Goal: Task Accomplishment & Management: Use online tool/utility

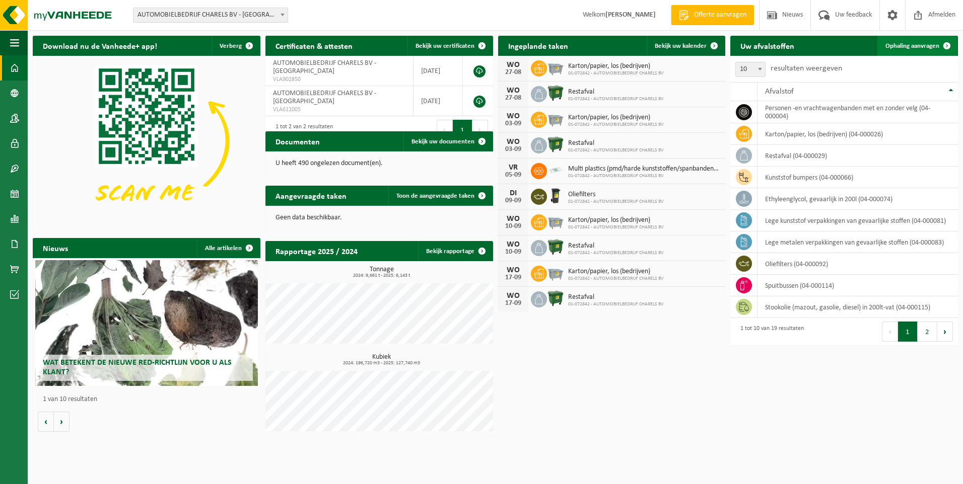
click at [899, 48] on span "Ophaling aanvragen" at bounding box center [912, 46] width 54 height 7
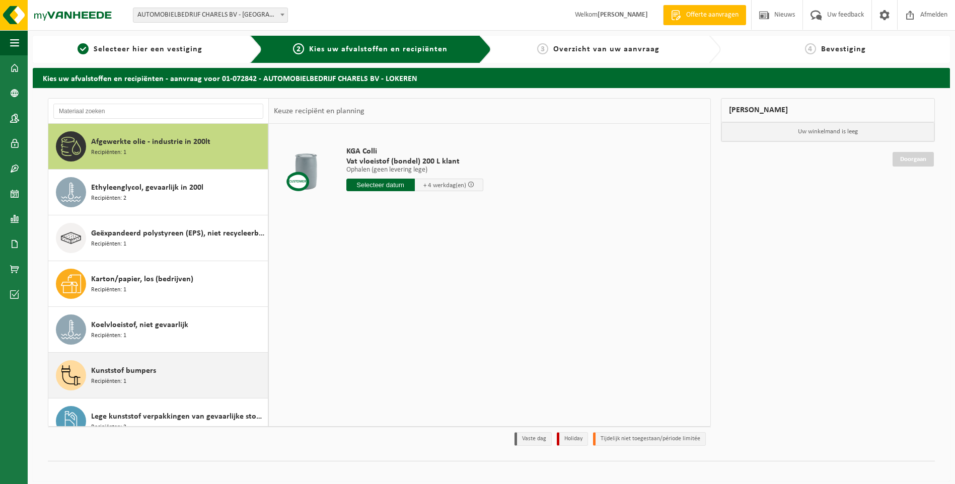
click at [131, 376] on span "Kunststof bumpers" at bounding box center [123, 371] width 65 height 12
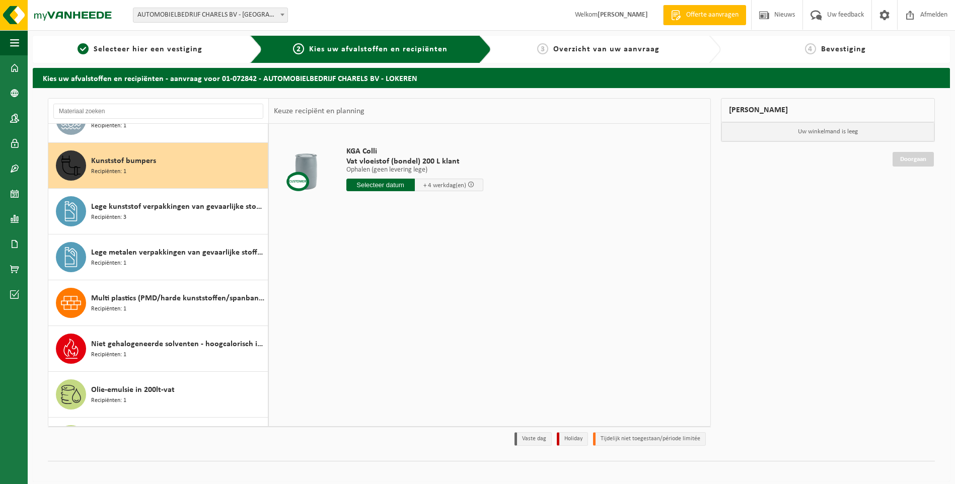
scroll to position [229, 0]
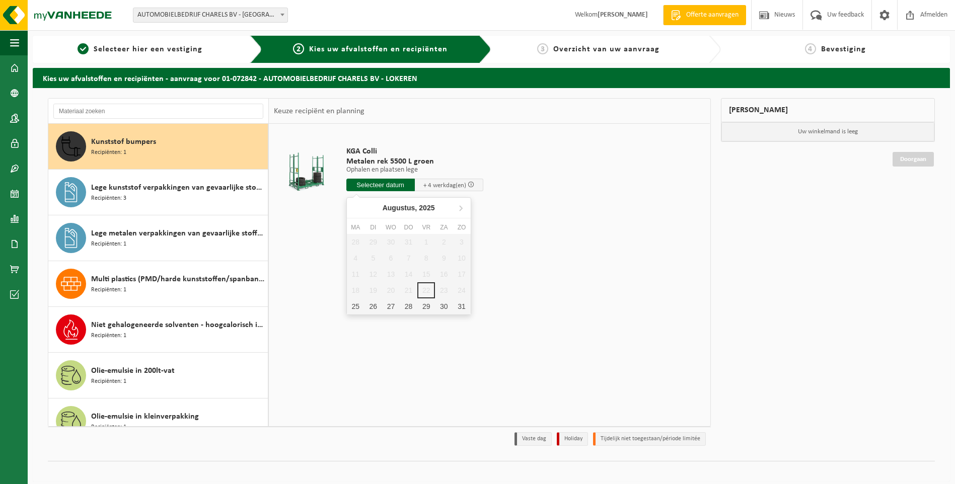
click at [381, 188] on input "text" at bounding box center [380, 185] width 68 height 13
click at [354, 308] on div "25" at bounding box center [356, 307] width 18 height 16
type input "Van 2025-08-25"
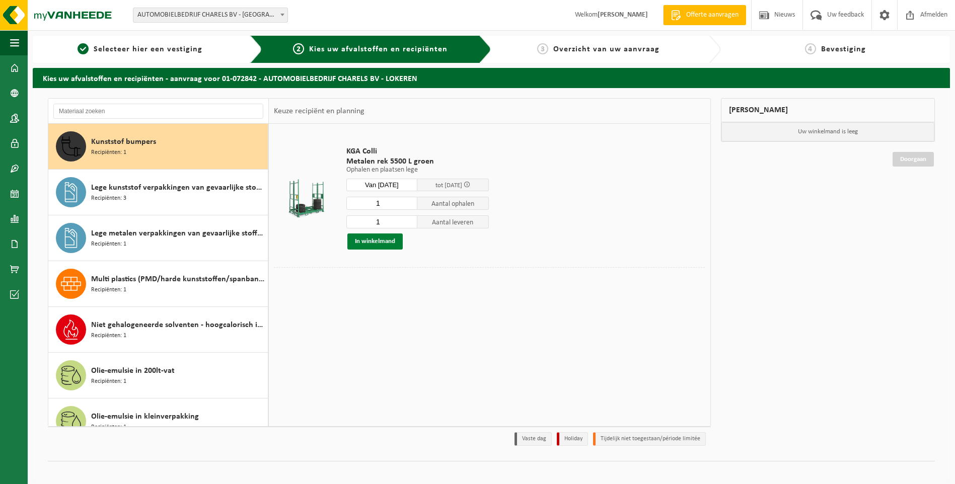
click at [377, 245] on button "In winkelmand" at bounding box center [374, 242] width 55 height 16
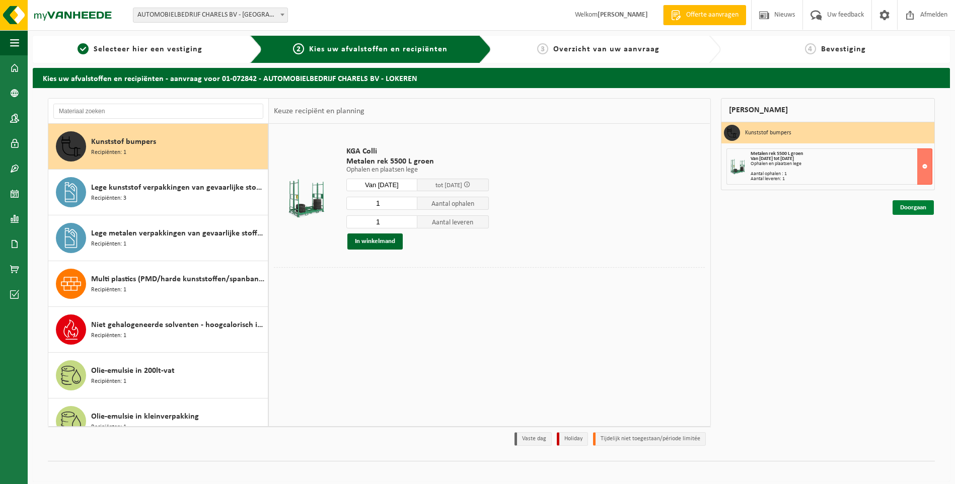
click at [911, 207] on link "Doorgaan" at bounding box center [913, 207] width 41 height 15
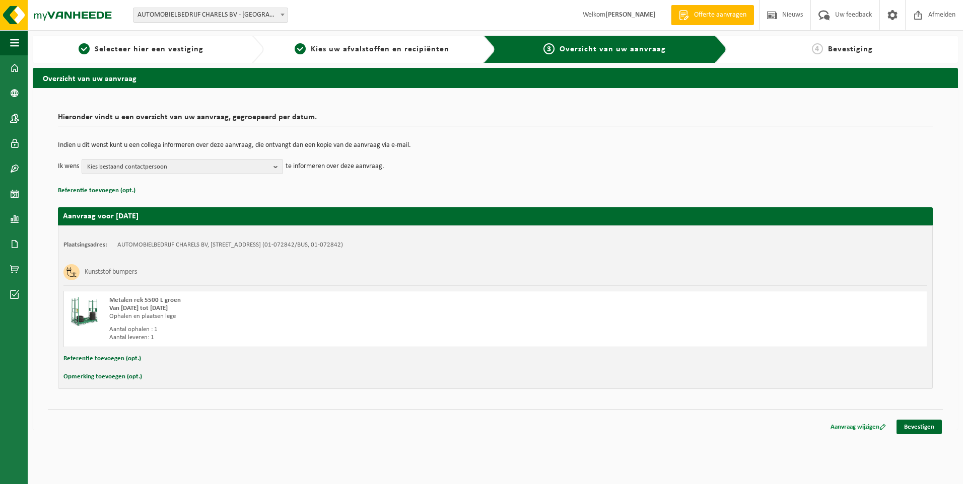
click at [859, 427] on link "Aanvraag wijzigen" at bounding box center [858, 427] width 70 height 15
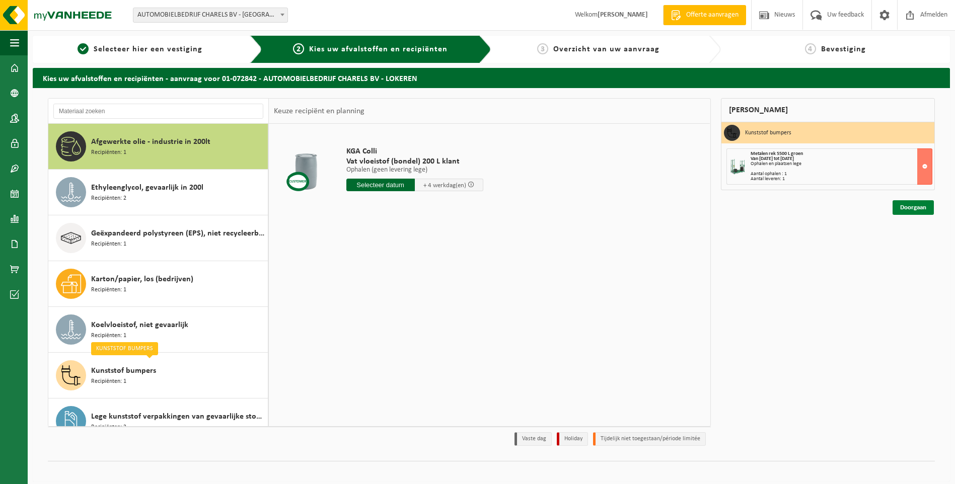
click at [908, 207] on link "Doorgaan" at bounding box center [913, 207] width 41 height 15
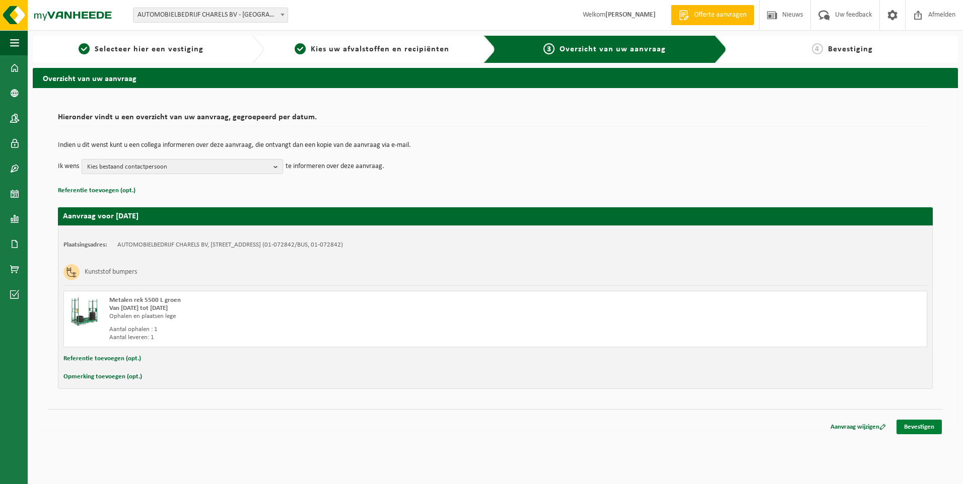
click at [927, 434] on link "Bevestigen" at bounding box center [918, 427] width 45 height 15
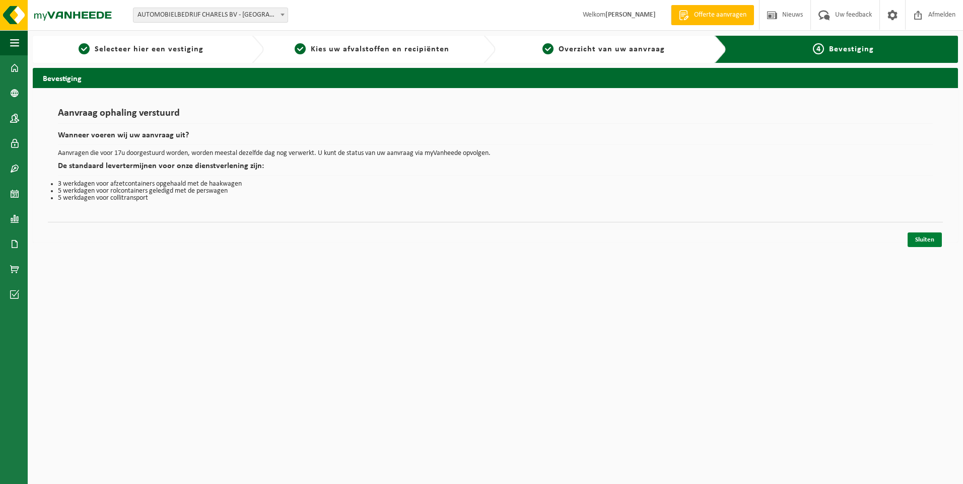
click at [929, 237] on link "Sluiten" at bounding box center [924, 240] width 34 height 15
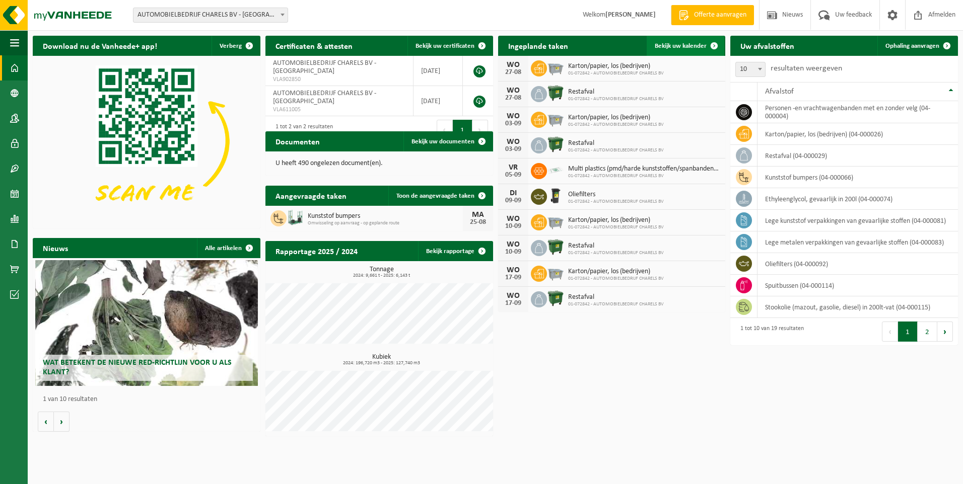
click at [688, 49] on span "Bekijk uw kalender" at bounding box center [680, 46] width 52 height 7
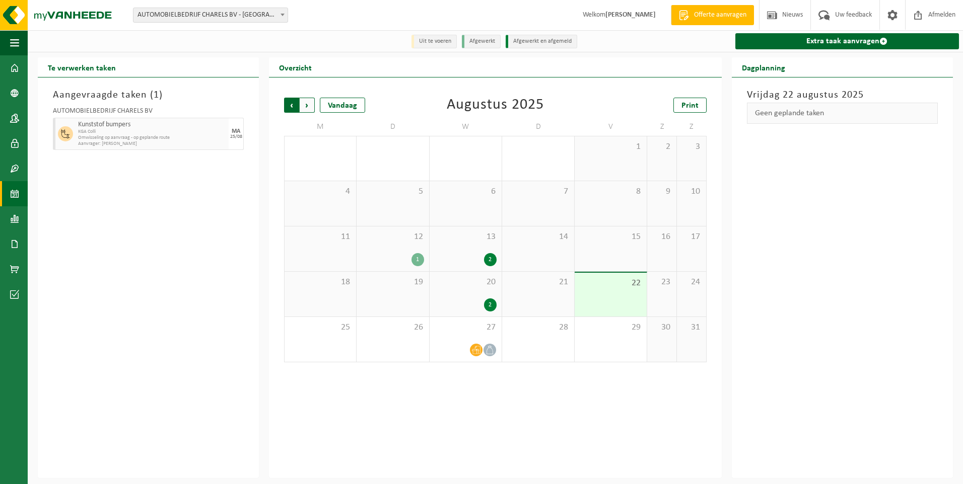
click at [308, 106] on span "Volgende" at bounding box center [307, 105] width 15 height 15
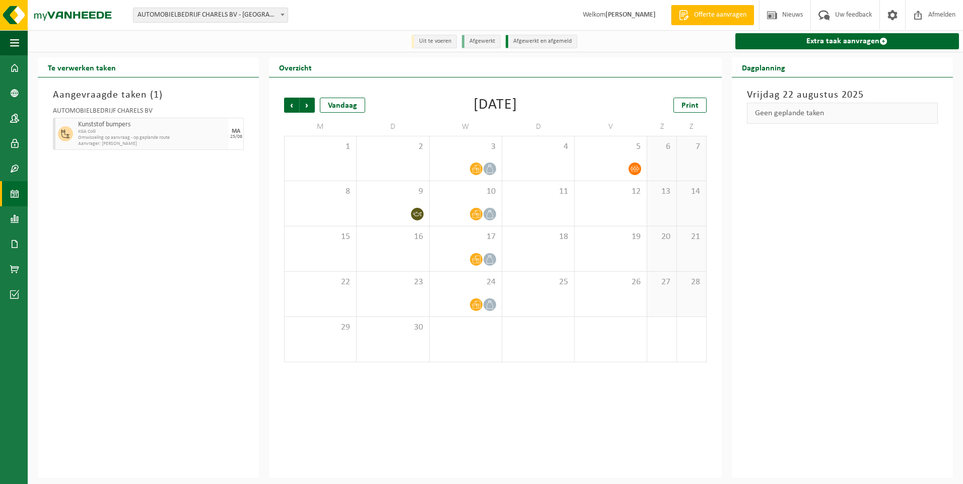
click at [308, 106] on span "Volgende" at bounding box center [307, 105] width 15 height 15
click at [292, 103] on span "Vorige" at bounding box center [291, 105] width 15 height 15
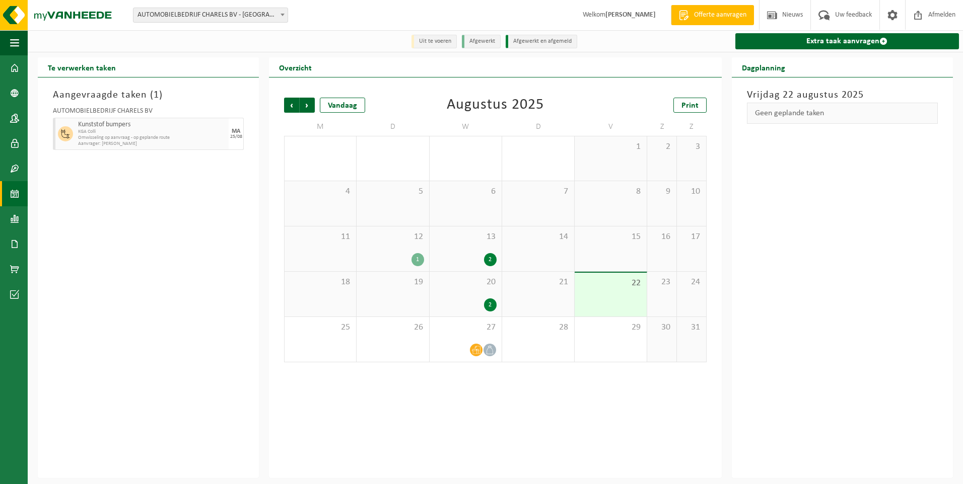
click at [292, 103] on span "Vorige" at bounding box center [291, 105] width 15 height 15
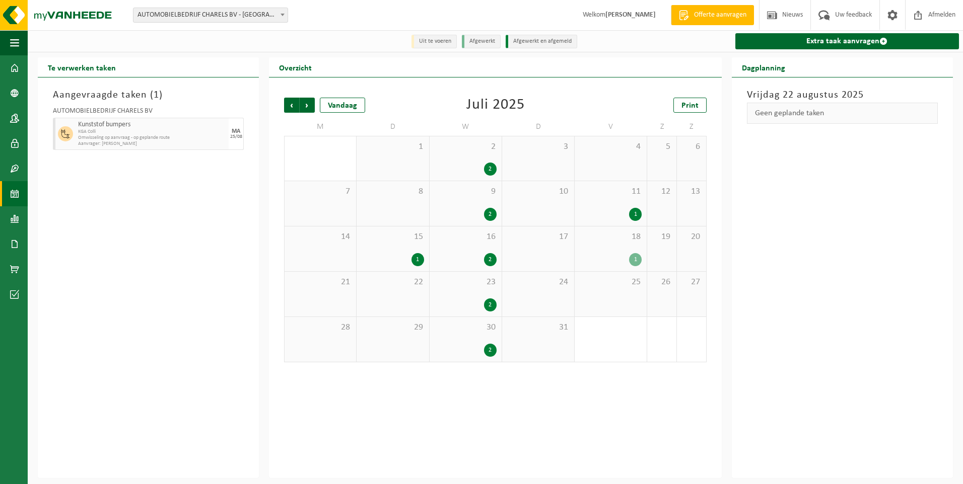
click at [292, 103] on span "Vorige" at bounding box center [291, 105] width 15 height 15
click at [312, 106] on span "Volgende" at bounding box center [307, 105] width 15 height 15
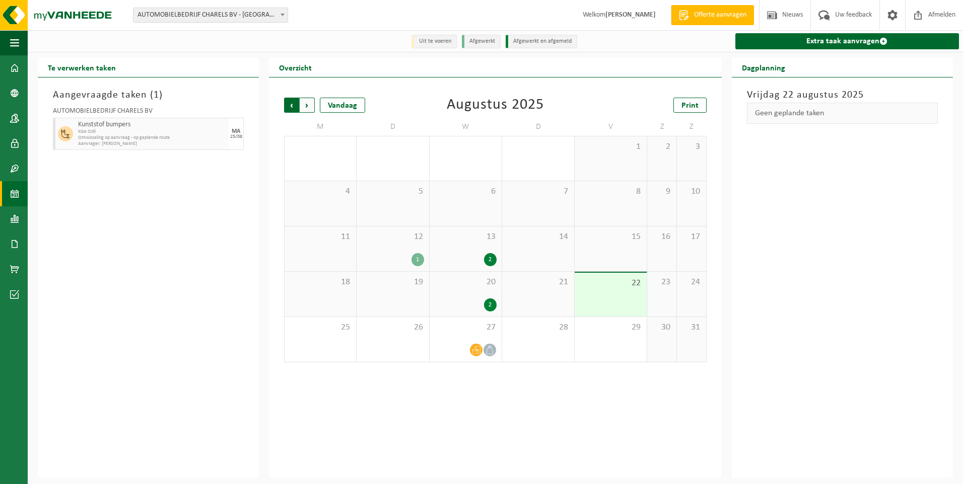
click at [311, 106] on span "Volgende" at bounding box center [307, 105] width 15 height 15
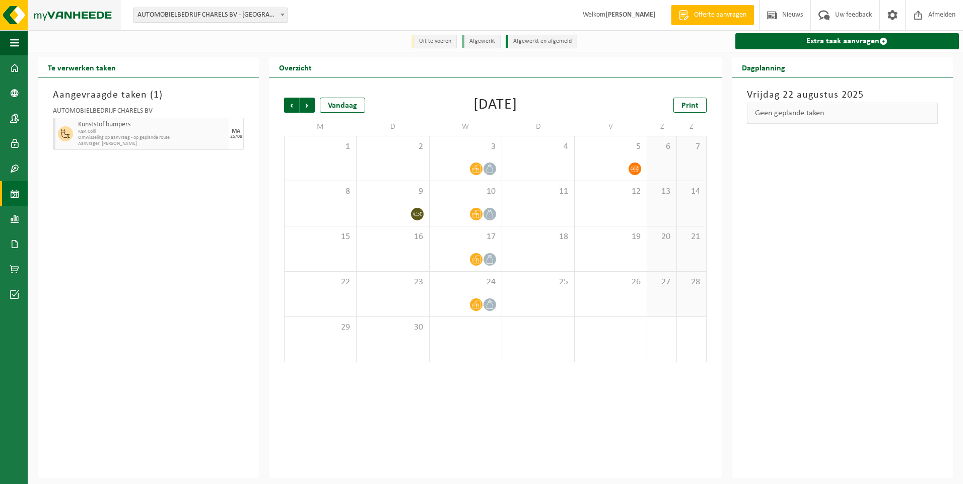
click at [72, 15] on img at bounding box center [60, 15] width 121 height 30
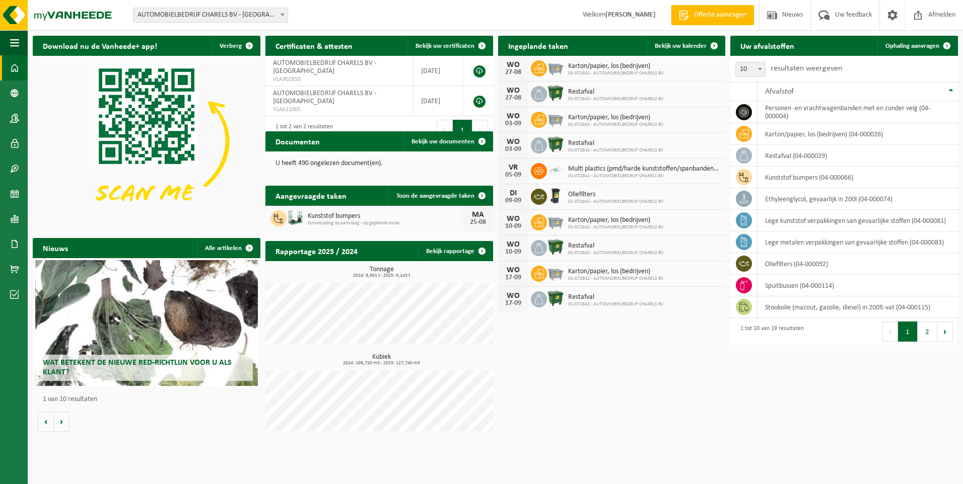
click at [240, 17] on span "AUTOMOBIELBEDRIJF CHARELS BV - [GEOGRAPHIC_DATA]" at bounding box center [210, 15] width 154 height 14
click at [103, 17] on img at bounding box center [60, 15] width 121 height 30
